Goal: Check status

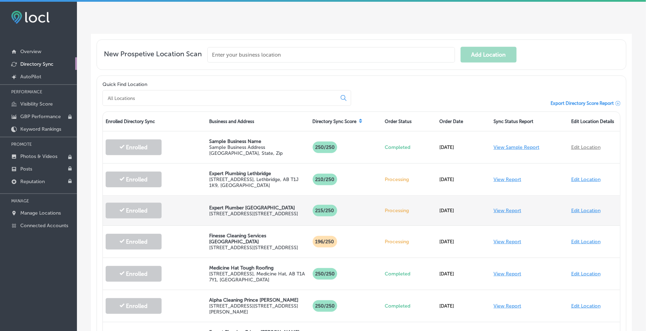
scroll to position [142, 0]
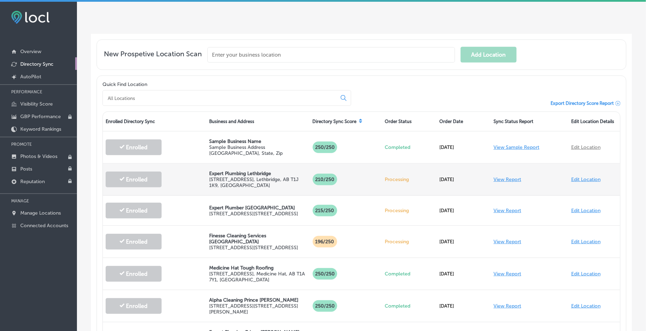
click at [263, 168] on div "Expert Plumbing Lethbridge [STREET_ADDRESS]" at bounding box center [259, 180] width 104 height 32
click at [220, 171] on p "Expert Plumbing Lethbridge" at bounding box center [258, 174] width 98 height 6
drag, startPoint x: 199, startPoint y: 169, endPoint x: 278, endPoint y: 166, distance: 79.2
click at [278, 166] on div "Enrolled Expert Plumbing Lethbridge [STREET_ADDRESS] /250 Processing [DATE] Vie…" at bounding box center [362, 180] width 518 height 32
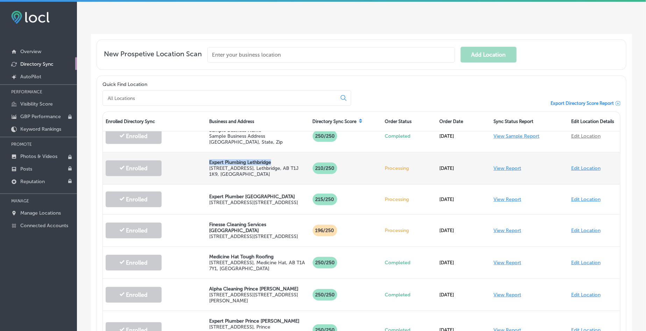
scroll to position [0, 0]
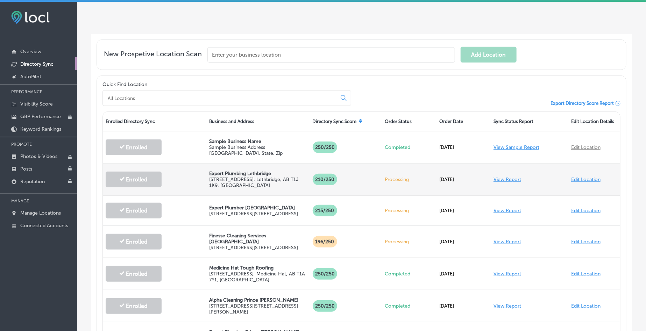
click at [398, 180] on div "Processing" at bounding box center [410, 180] width 54 height 20
click at [397, 179] on p "Processing" at bounding box center [409, 180] width 49 height 6
click at [396, 177] on p "Processing" at bounding box center [409, 180] width 49 height 6
drag, startPoint x: 380, startPoint y: 179, endPoint x: 337, endPoint y: 190, distance: 44.5
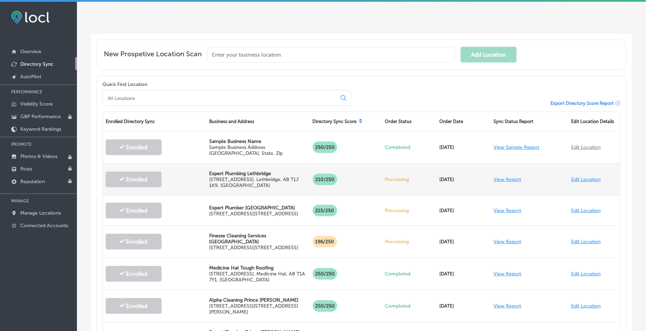
click at [337, 190] on div "210 /250" at bounding box center [346, 180] width 72 height 26
drag, startPoint x: 203, startPoint y: 170, endPoint x: 275, endPoint y: 166, distance: 72.2
click at [275, 165] on div "Enrolled Expert Plumbing Lethbridge [STREET_ADDRESS] /250 Processing [DATE] Vie…" at bounding box center [362, 180] width 518 height 32
drag, startPoint x: 258, startPoint y: 175, endPoint x: 236, endPoint y: 175, distance: 21.7
click at [236, 177] on p "[STREET_ADDRESS][PERSON_NAME]" at bounding box center [258, 183] width 98 height 12
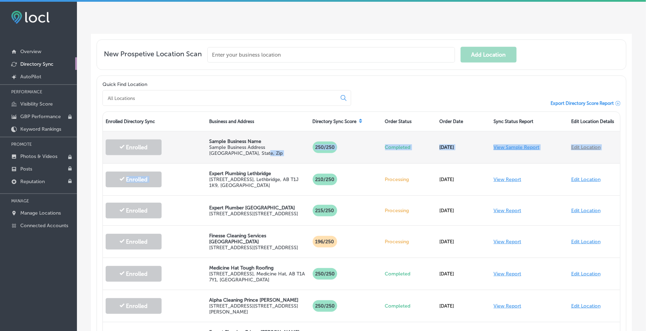
drag, startPoint x: 209, startPoint y: 170, endPoint x: 306, endPoint y: 161, distance: 97.8
click at [306, 161] on div "Enrolled Sample Business Name Sample Business Address [GEOGRAPHIC_DATA] 250/250…" at bounding box center [362, 321] width 518 height 378
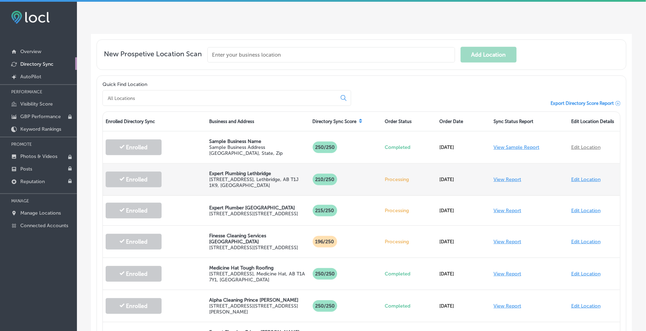
click at [278, 168] on div "Expert Plumbing Lethbridge [STREET_ADDRESS]" at bounding box center [259, 180] width 104 height 32
click at [265, 171] on p "Expert Plumbing Lethbridge" at bounding box center [258, 174] width 98 height 6
drag, startPoint x: 273, startPoint y: 170, endPoint x: 205, endPoint y: 173, distance: 67.6
click at [207, 173] on div "Expert Plumbing Lethbridge [STREET_ADDRESS]" at bounding box center [259, 180] width 104 height 32
click at [218, 177] on p "[STREET_ADDRESS][PERSON_NAME]" at bounding box center [258, 183] width 98 height 12
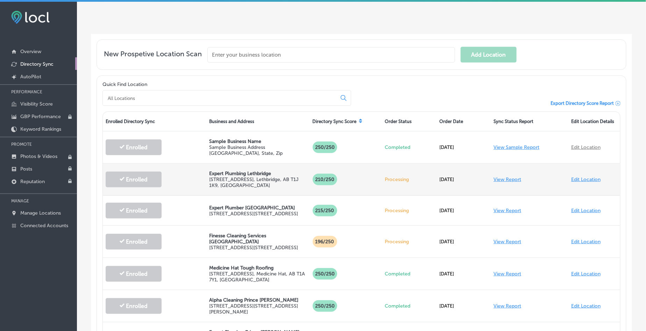
click at [209, 168] on div "Expert Plumbing Lethbridge [STREET_ADDRESS]" at bounding box center [259, 180] width 104 height 32
drag, startPoint x: 208, startPoint y: 169, endPoint x: 294, endPoint y: 168, distance: 86.1
click at [294, 171] on p "Expert Plumbing Lethbridge" at bounding box center [258, 174] width 98 height 6
drag, startPoint x: 256, startPoint y: 175, endPoint x: 238, endPoint y: 169, distance: 19.1
click at [276, 172] on p "Expert Plumbing Lethbridge" at bounding box center [258, 174] width 98 height 6
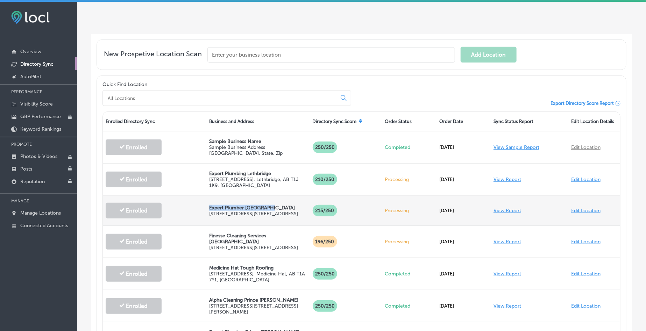
drag, startPoint x: 206, startPoint y: 201, endPoint x: 270, endPoint y: 201, distance: 63.7
click at [270, 201] on div "Expert Plumber Abbotsford [STREET_ADDRESS]" at bounding box center [259, 211] width 104 height 26
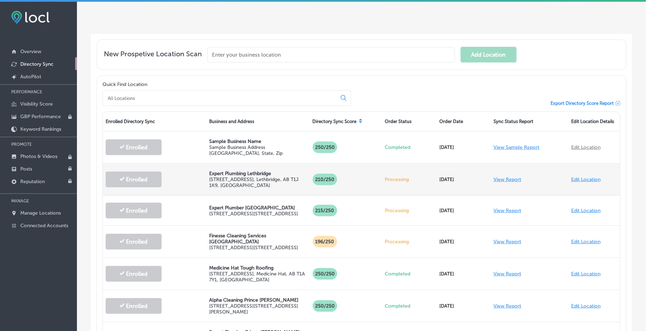
click at [203, 189] on div "Enrolled" at bounding box center [155, 180] width 104 height 30
